Goal: Task Accomplishment & Management: Use online tool/utility

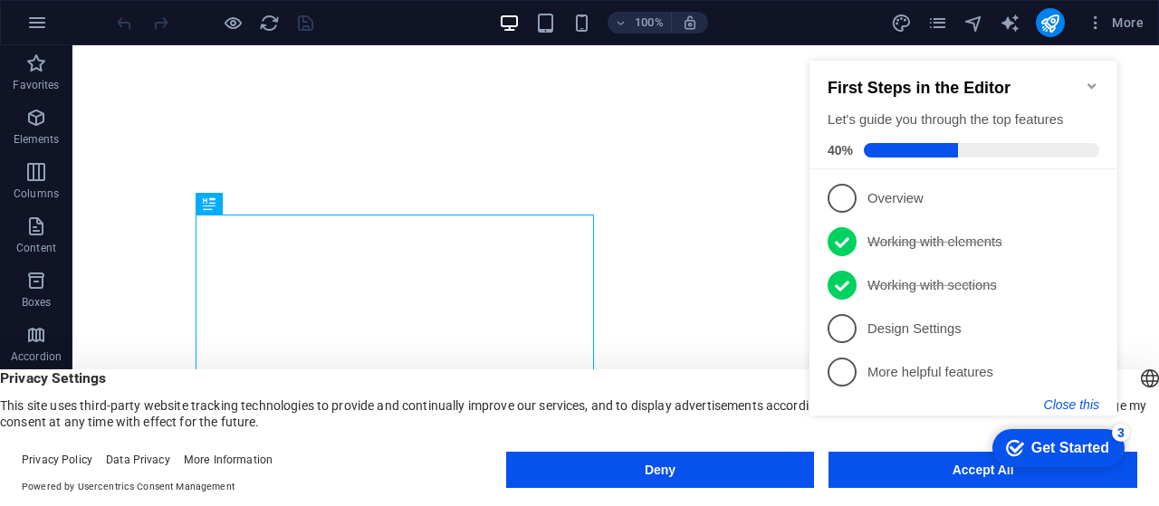
click at [1069, 398] on button "Close this" at bounding box center [1071, 405] width 55 height 14
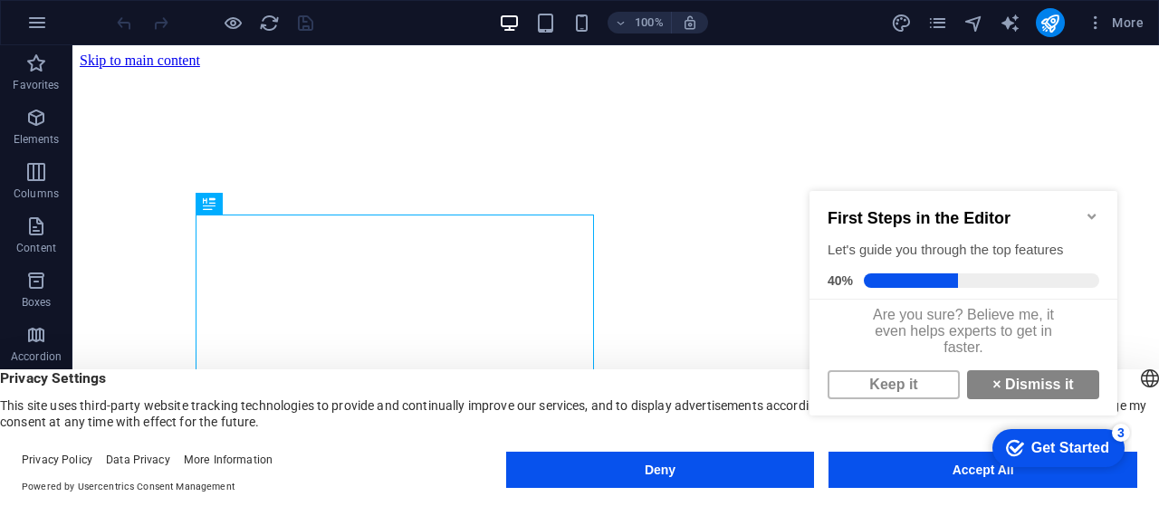
click at [1087, 212] on icon "Minimize checklist" at bounding box center [1092, 216] width 14 height 14
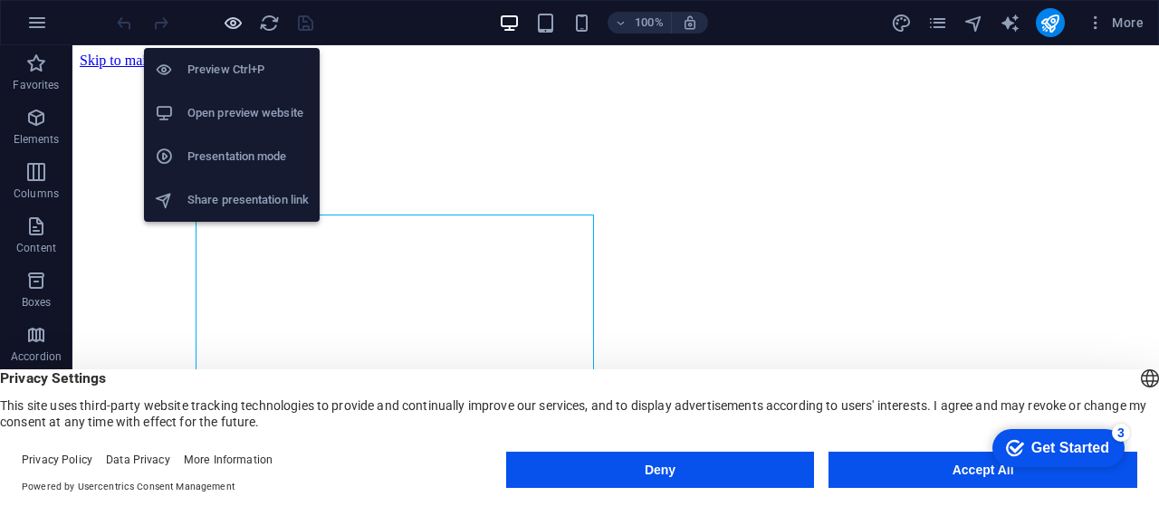
click at [225, 20] on icon "button" at bounding box center [233, 23] width 21 height 21
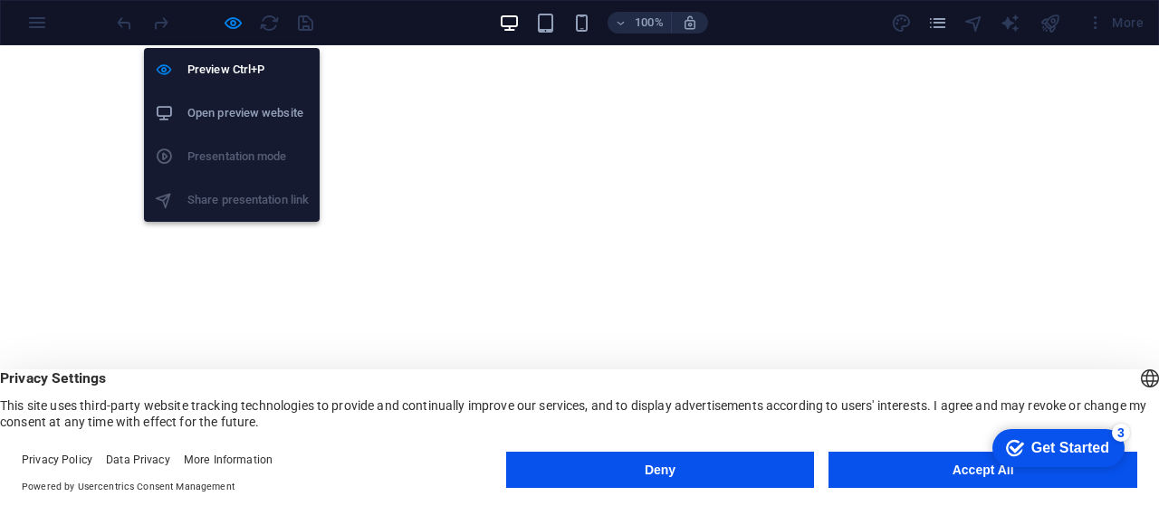
click at [243, 115] on h6 "Open preview website" at bounding box center [247, 113] width 121 height 22
click at [232, 19] on icon "button" at bounding box center [233, 23] width 21 height 21
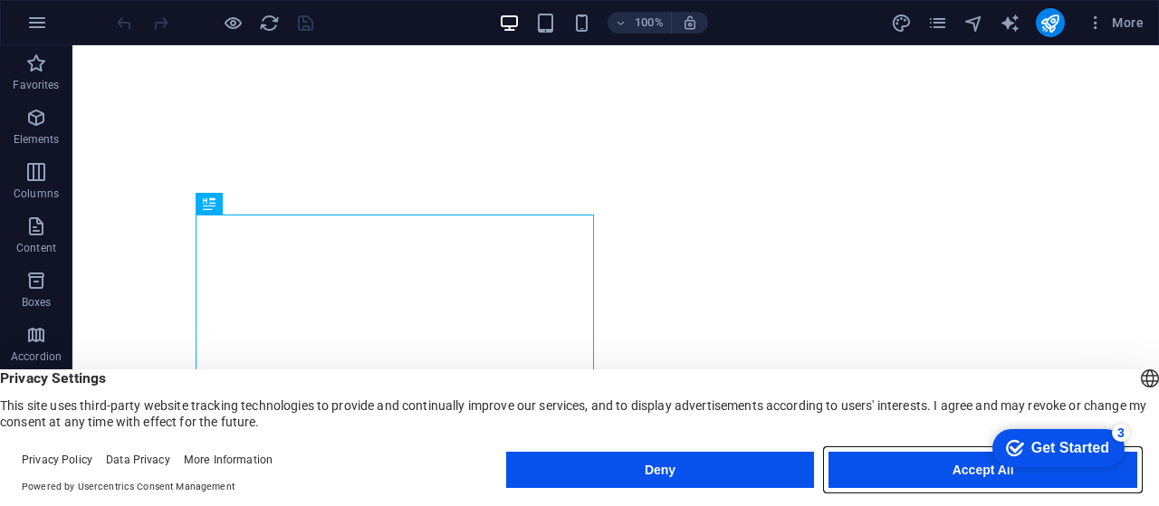
click at [896, 468] on button "Accept All" at bounding box center [983, 470] width 309 height 36
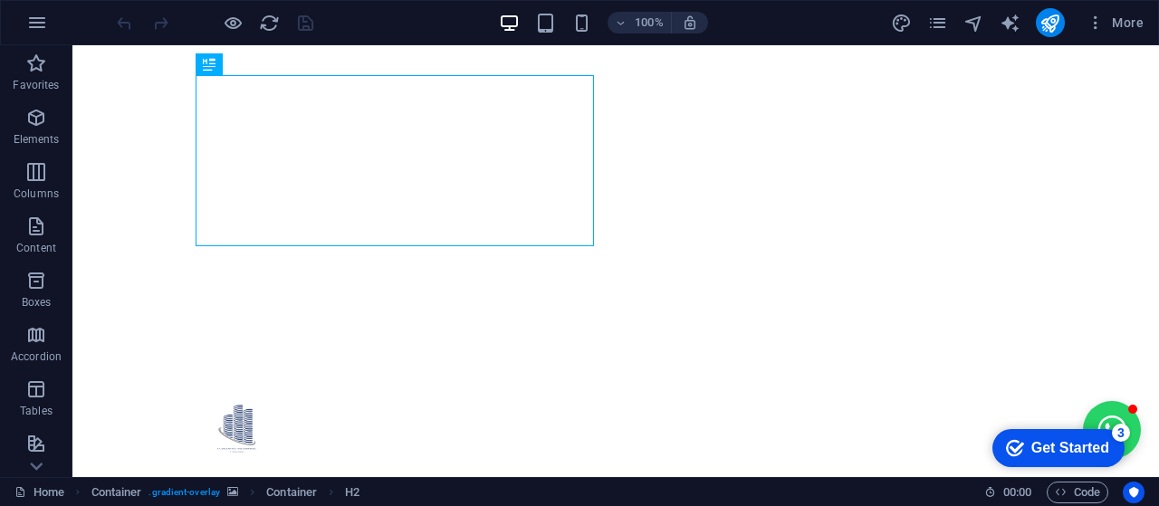
scroll to position [290, 0]
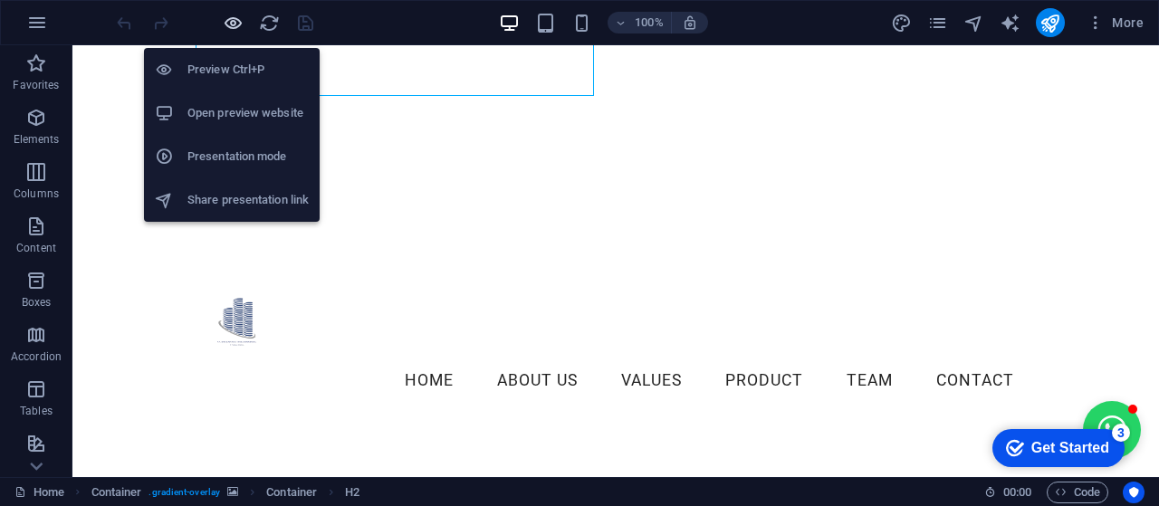
click at [230, 18] on icon "button" at bounding box center [233, 23] width 21 height 21
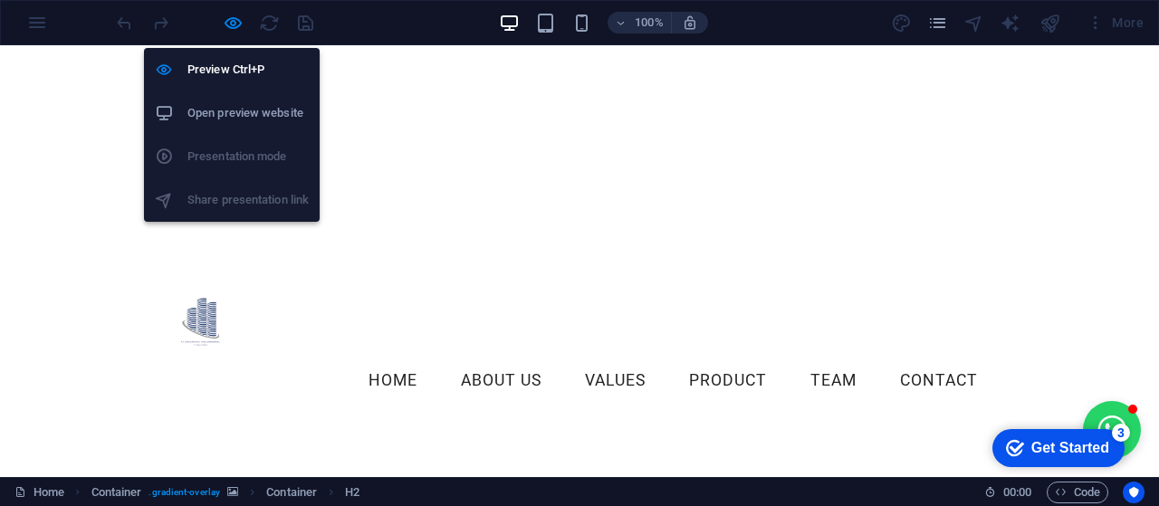
click at [230, 105] on h6 "Open preview website" at bounding box center [247, 113] width 121 height 22
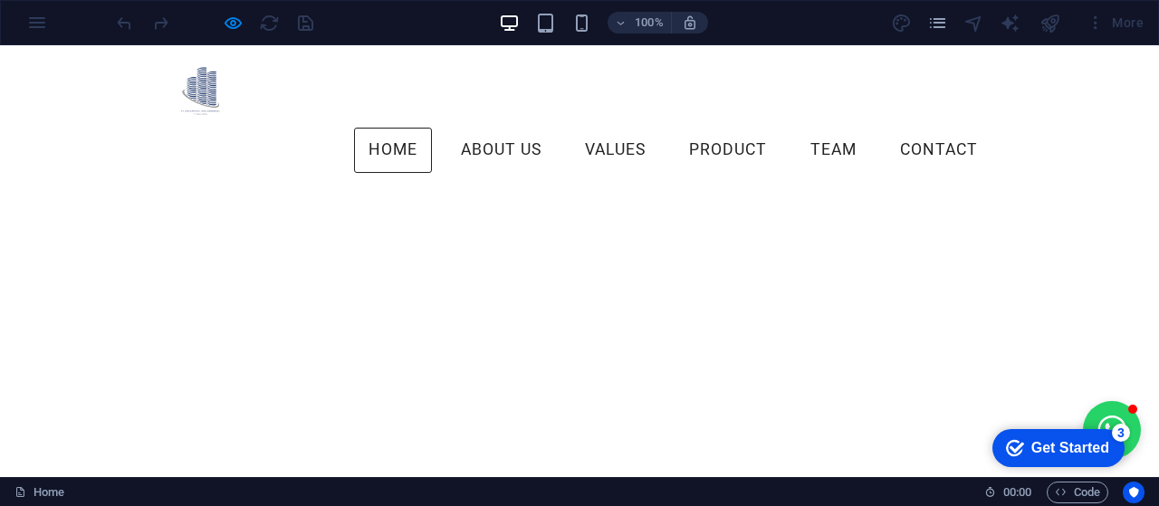
scroll to position [0, 0]
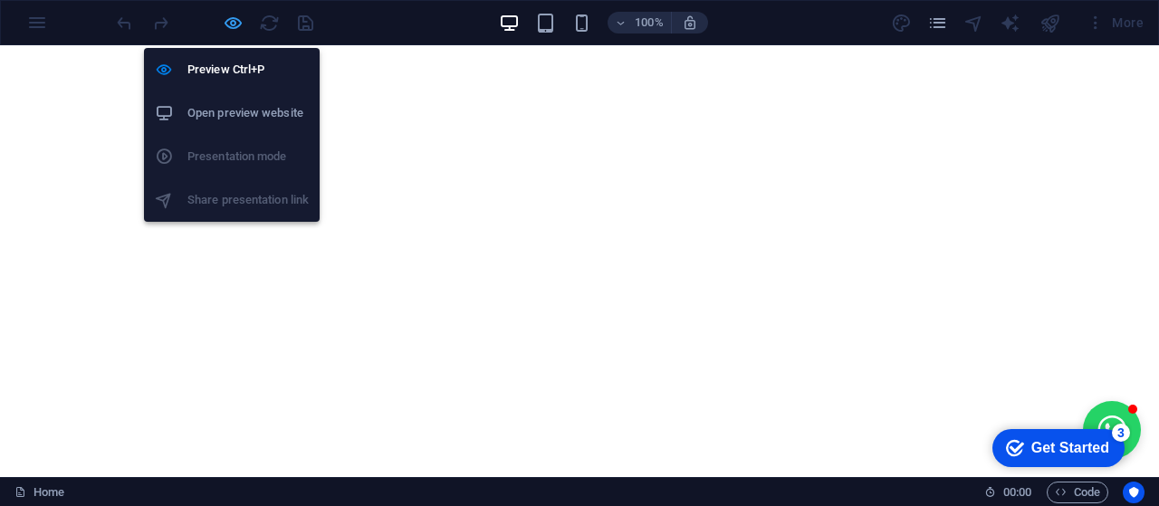
drag, startPoint x: 230, startPoint y: 19, endPoint x: 229, endPoint y: 43, distance: 24.5
click at [228, 23] on icon "button" at bounding box center [233, 23] width 21 height 21
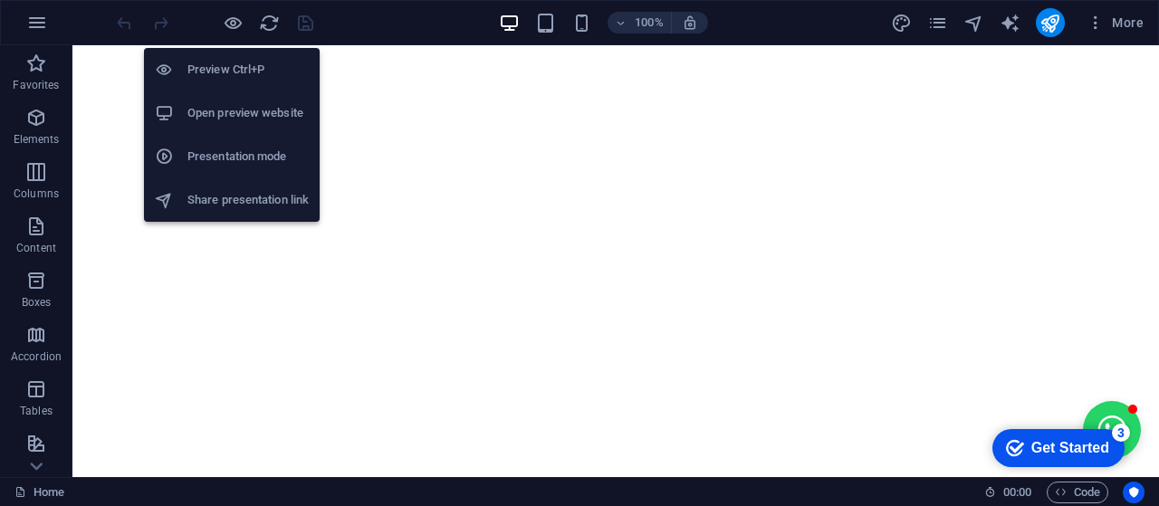
click at [239, 73] on h6 "Preview Ctrl+P" at bounding box center [247, 70] width 121 height 22
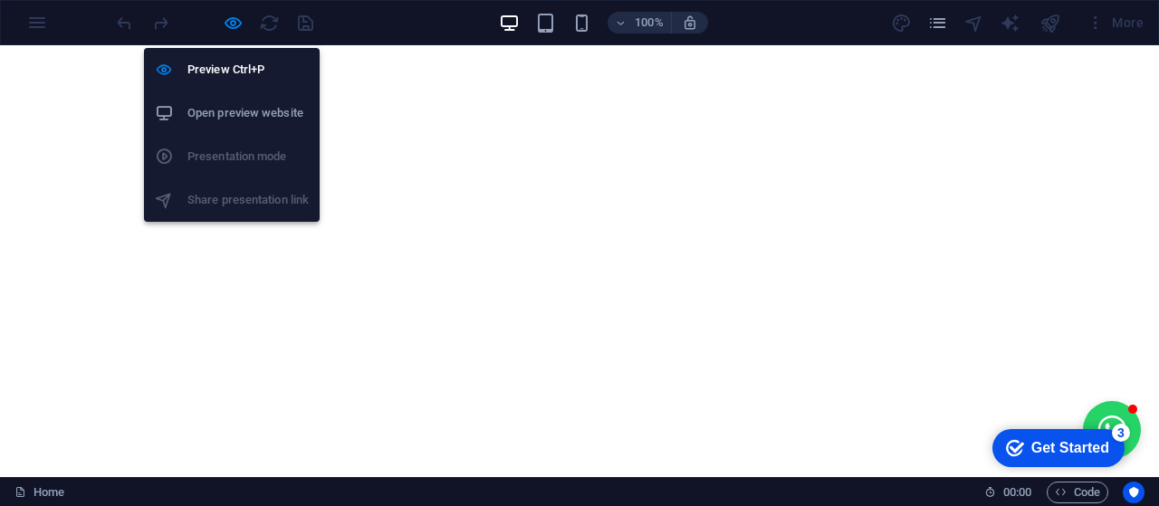
click at [243, 115] on h6 "Open preview website" at bounding box center [247, 113] width 121 height 22
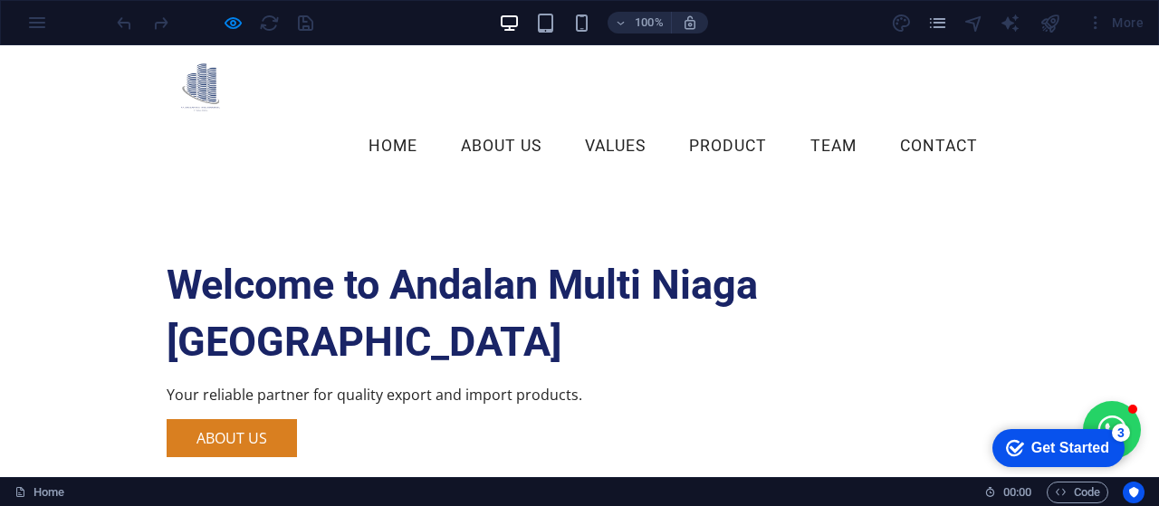
scroll to position [551, 0]
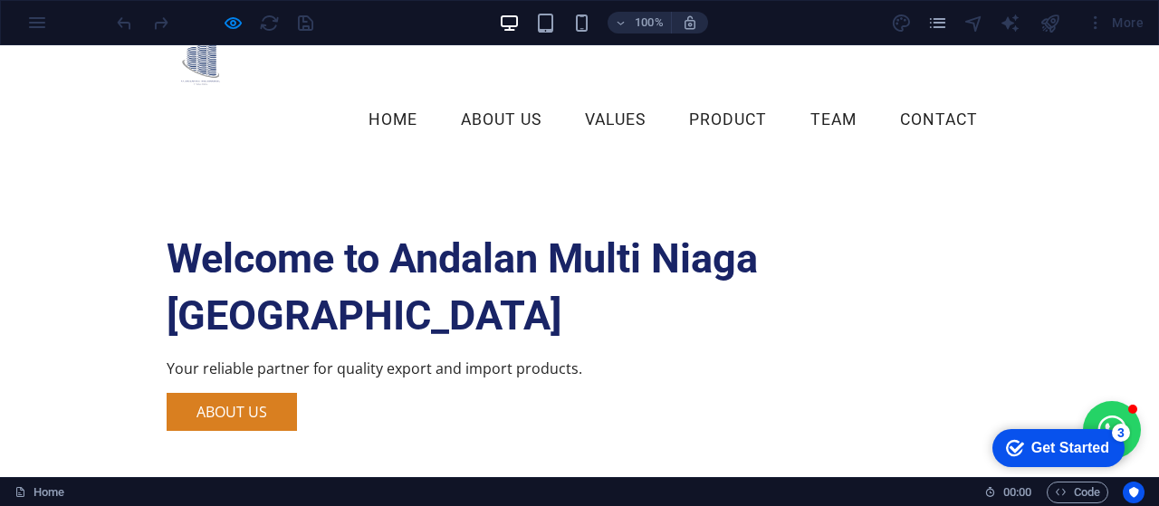
click at [1096, 420] on iframe "Contextual help checklist present on screen" at bounding box center [1055, 447] width 154 height 54
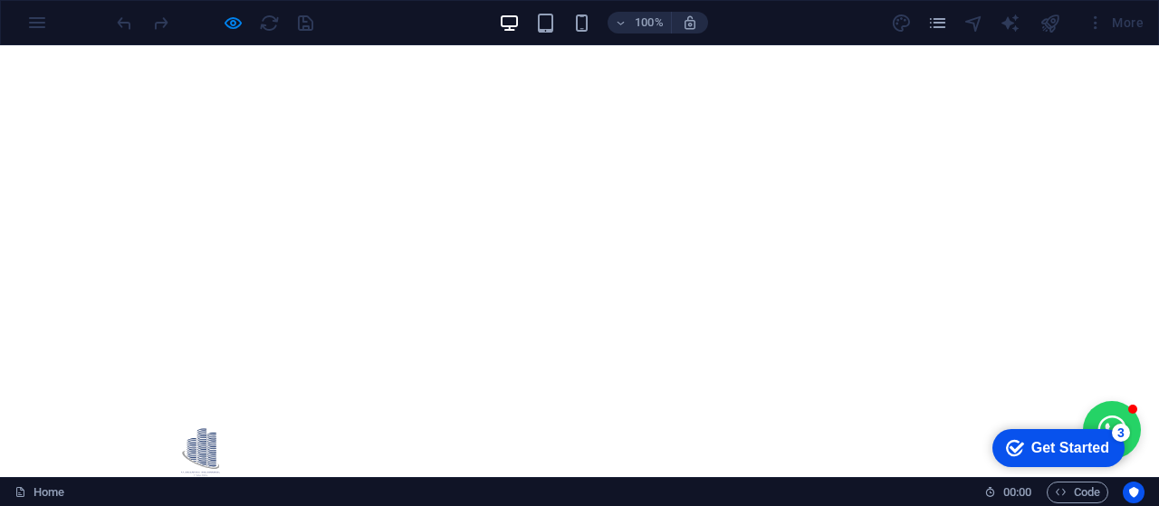
scroll to position [0, 0]
drag, startPoint x: 1152, startPoint y: 149, endPoint x: 1130, endPoint y: 85, distance: 67.9
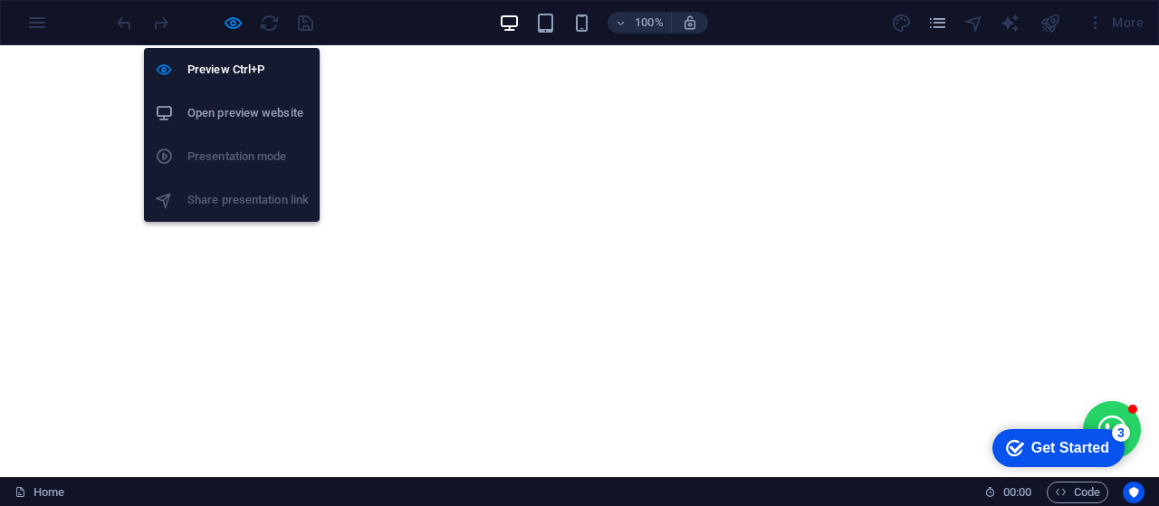
drag, startPoint x: 275, startPoint y: 119, endPoint x: 224, endPoint y: 110, distance: 52.4
click at [243, 103] on h6 "Open preview website" at bounding box center [247, 113] width 121 height 22
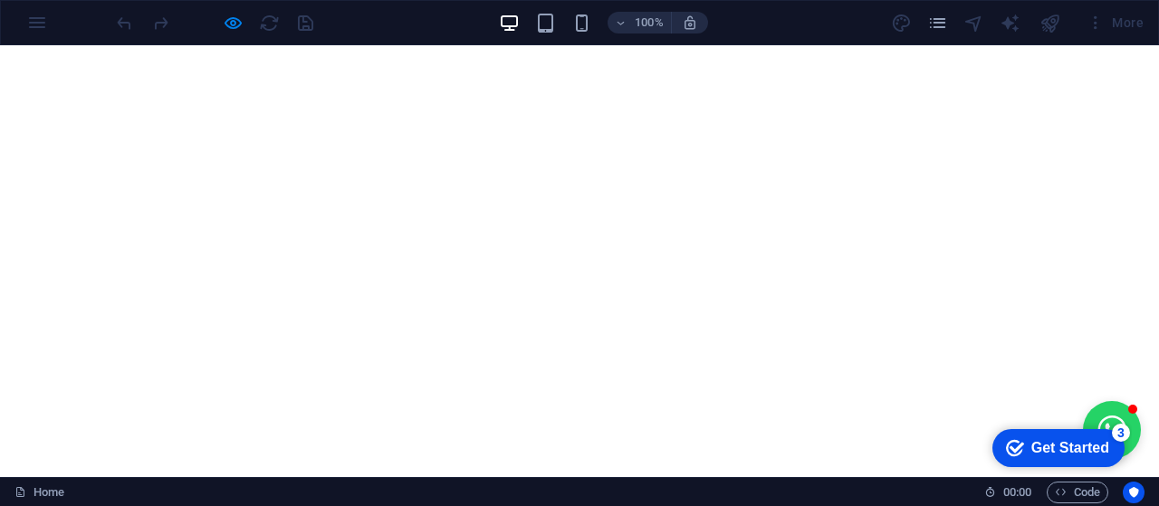
click at [1103, 417] on button "Open chat window" at bounding box center [1112, 430] width 58 height 58
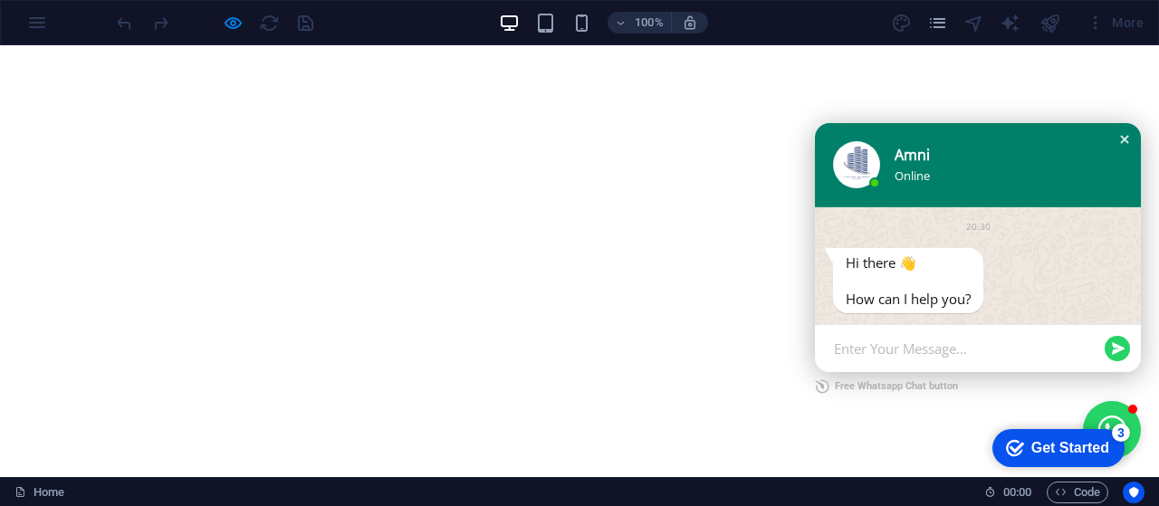
click at [1116, 143] on div "Close chat window" at bounding box center [1125, 139] width 18 height 18
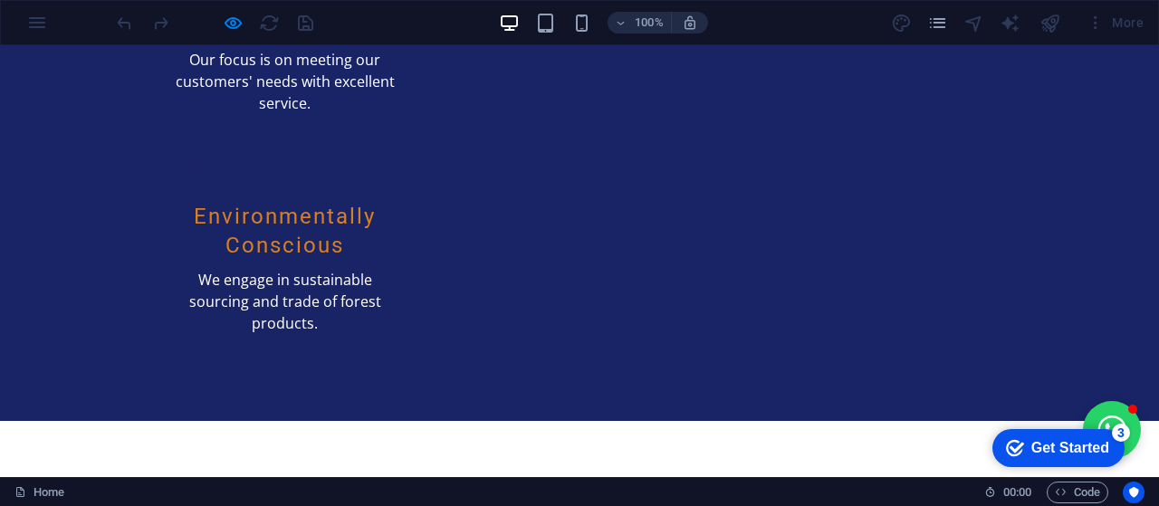
scroll to position [2374, 0]
